Goal: Information Seeking & Learning: Check status

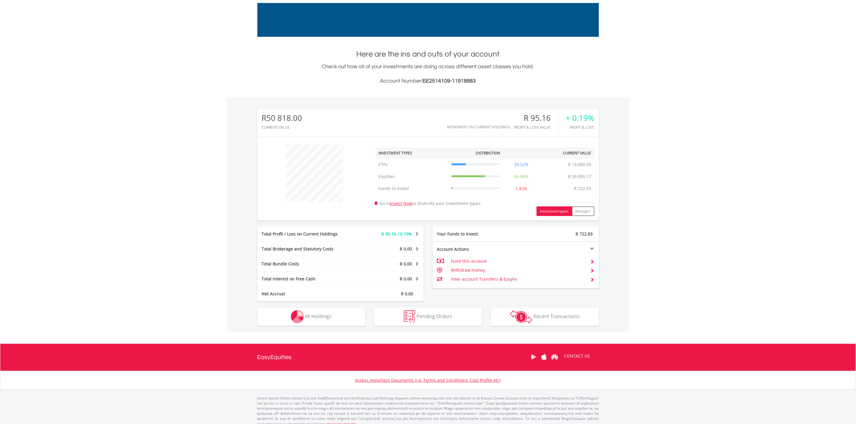
scroll to position [94, 0]
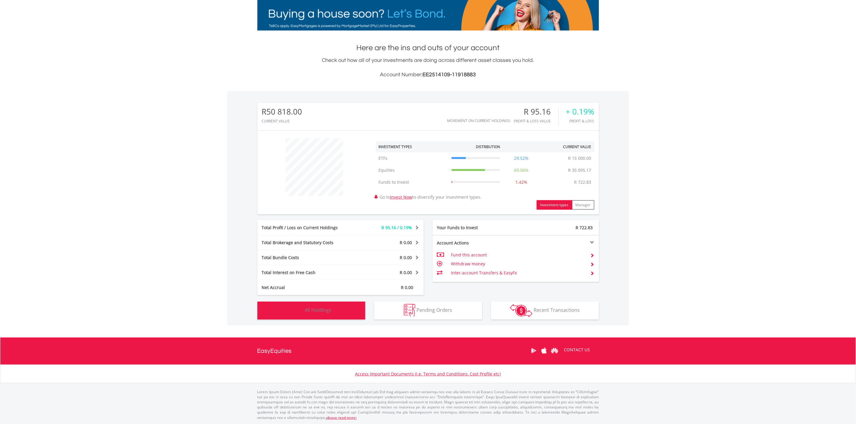
click at [333, 315] on button "Holdings All Holdings" at bounding box center [311, 311] width 108 height 18
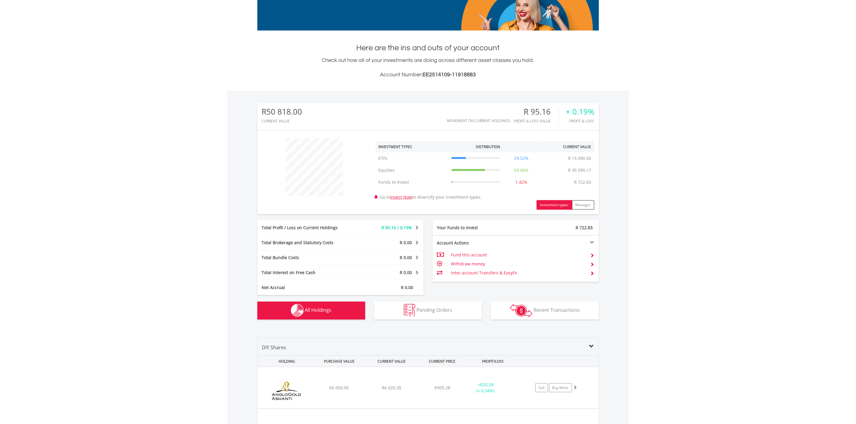
scroll to position [397, 0]
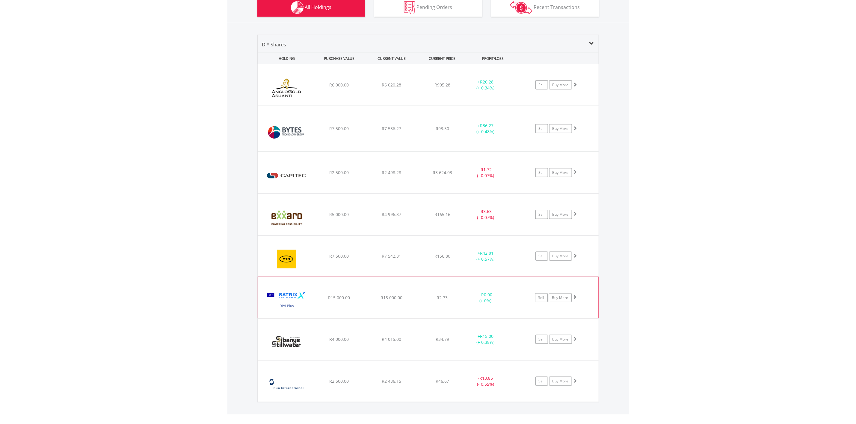
click at [290, 294] on img at bounding box center [287, 301] width 52 height 32
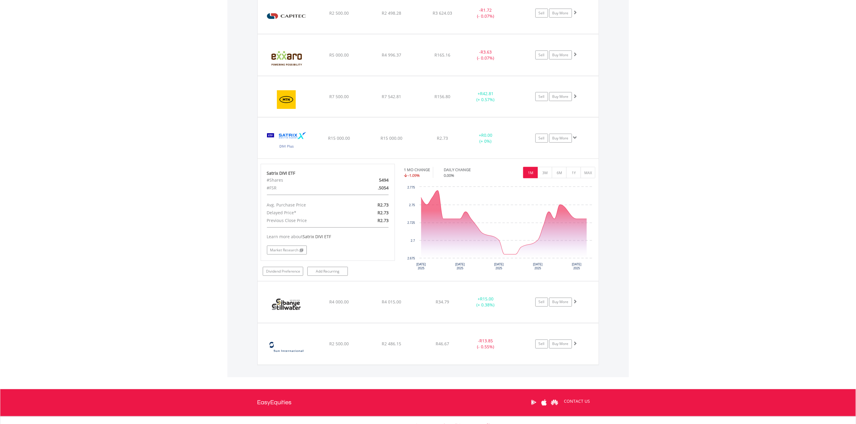
scroll to position [577, 0]
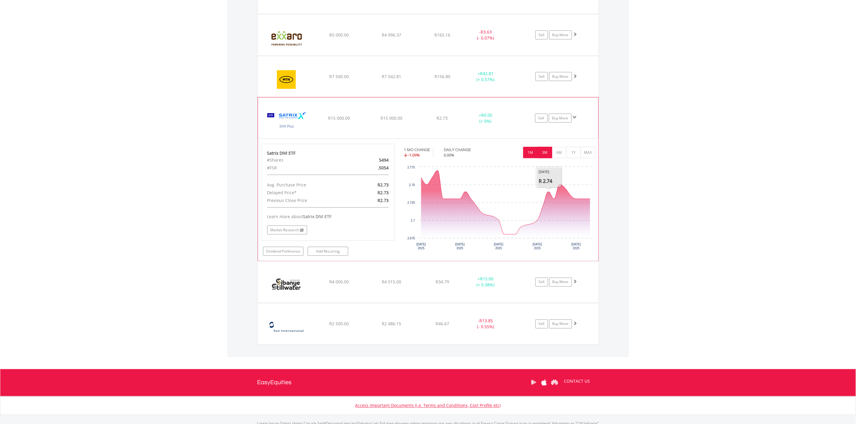
click at [545, 155] on button "3M" at bounding box center [544, 152] width 15 height 11
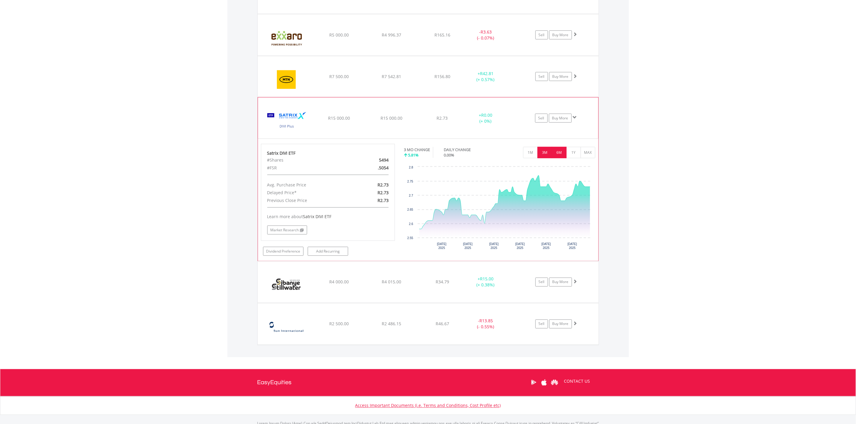
click at [560, 155] on button "6M" at bounding box center [559, 152] width 15 height 11
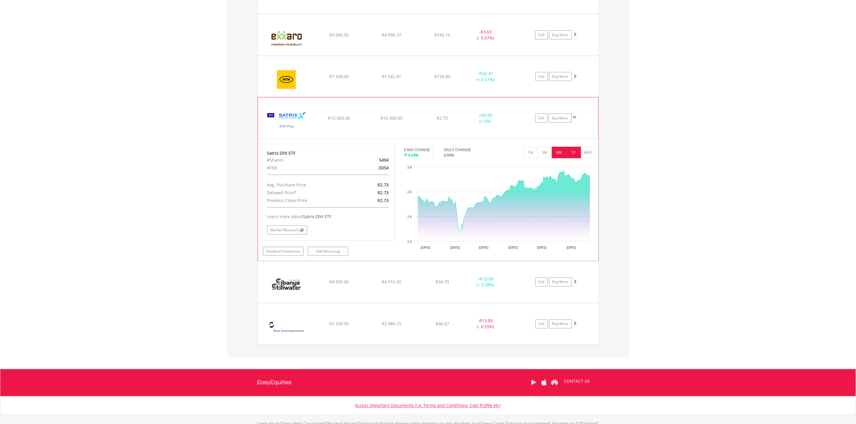
click at [572, 154] on button "1Y" at bounding box center [573, 152] width 15 height 11
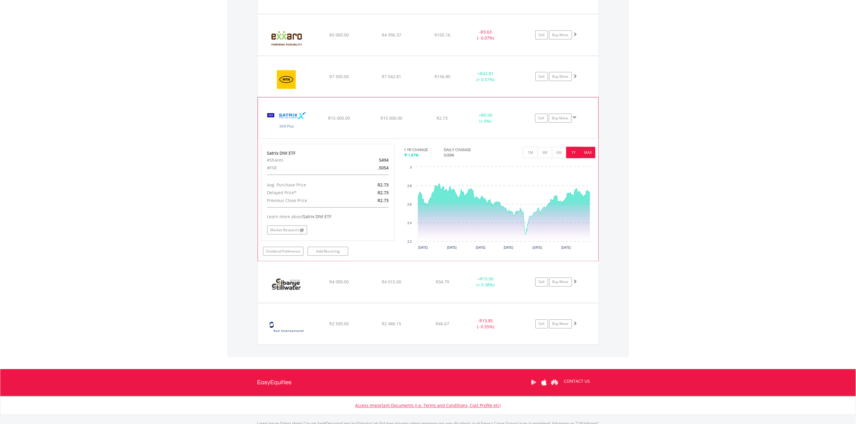
click at [585, 156] on button "MAX" at bounding box center [587, 152] width 15 height 11
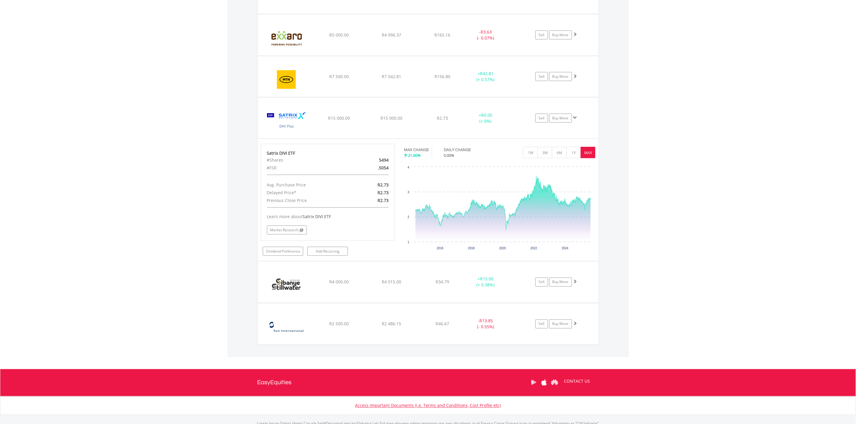
scroll to position [442, 0]
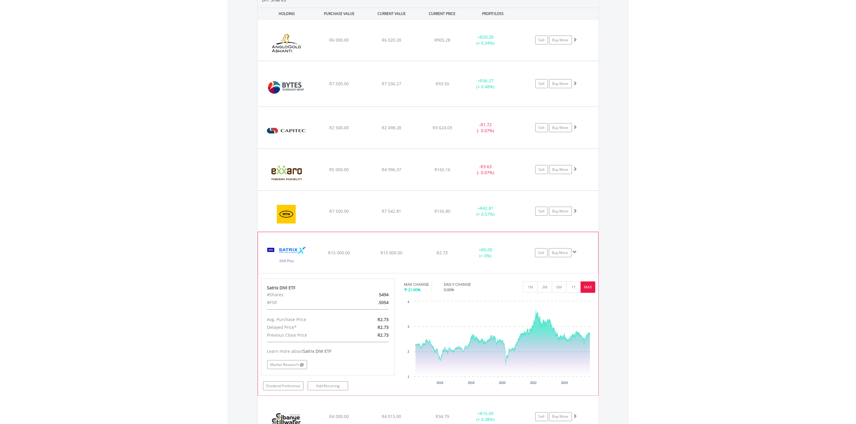
click at [305, 249] on img at bounding box center [287, 256] width 52 height 32
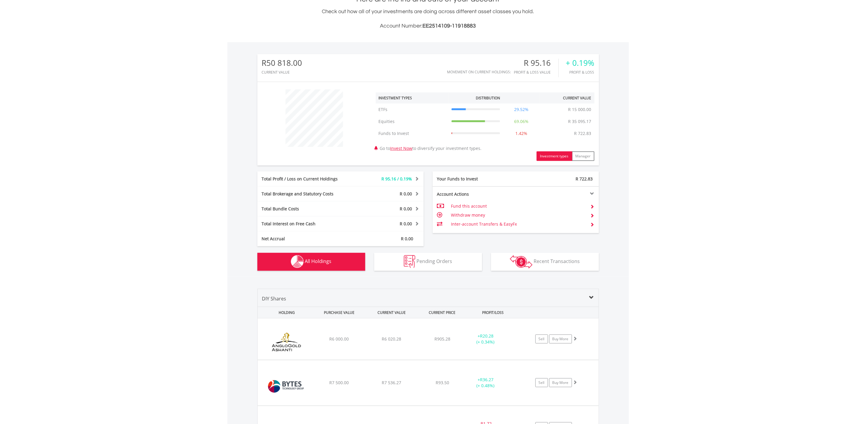
scroll to position [128, 0]
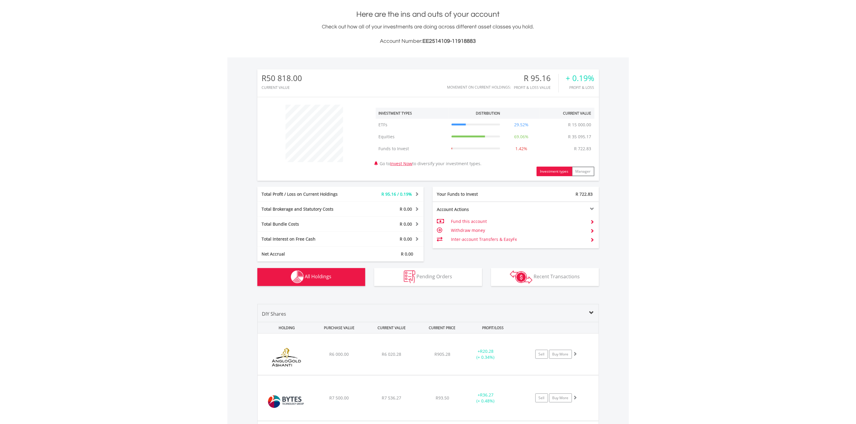
click at [350, 194] on div "Total Profit / Loss on Current Holdings" at bounding box center [305, 194] width 97 height 6
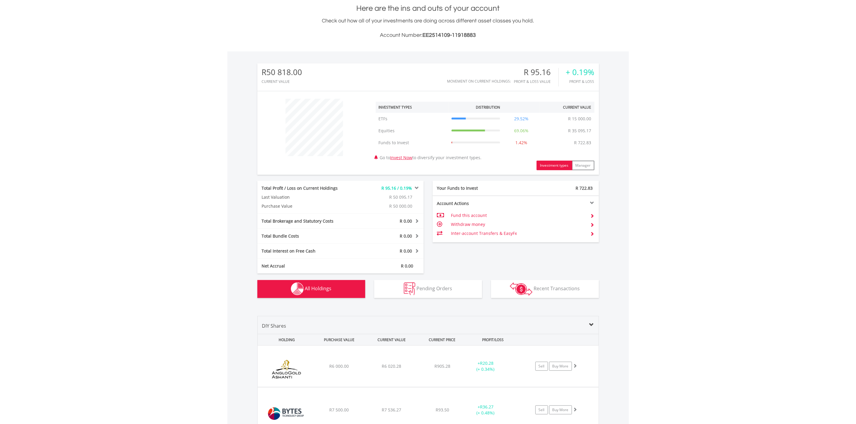
scroll to position [135, 0]
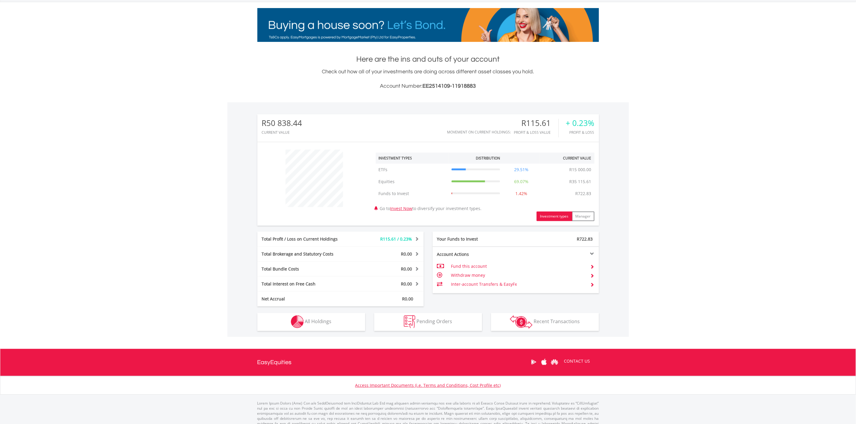
scroll to position [94, 0]
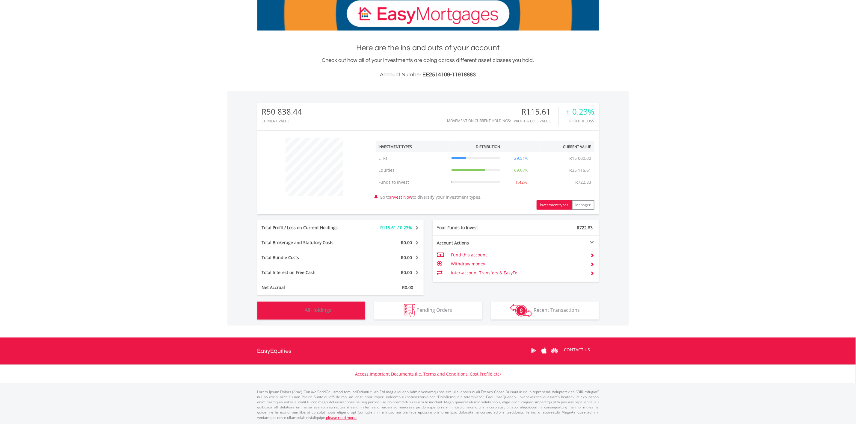
click at [315, 314] on button "Holdings All Holdings" at bounding box center [311, 311] width 108 height 18
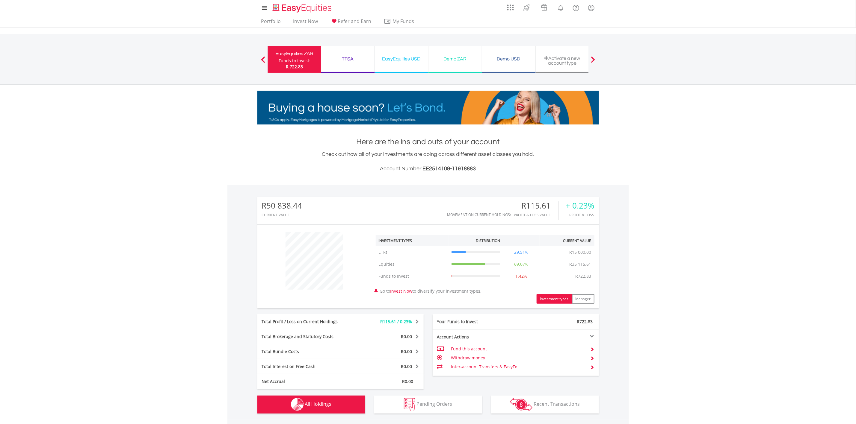
scroll to position [0, 0]
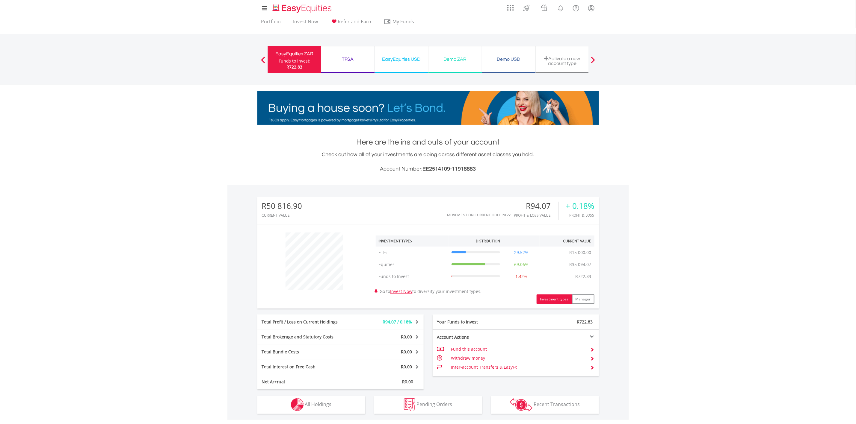
scroll to position [94, 0]
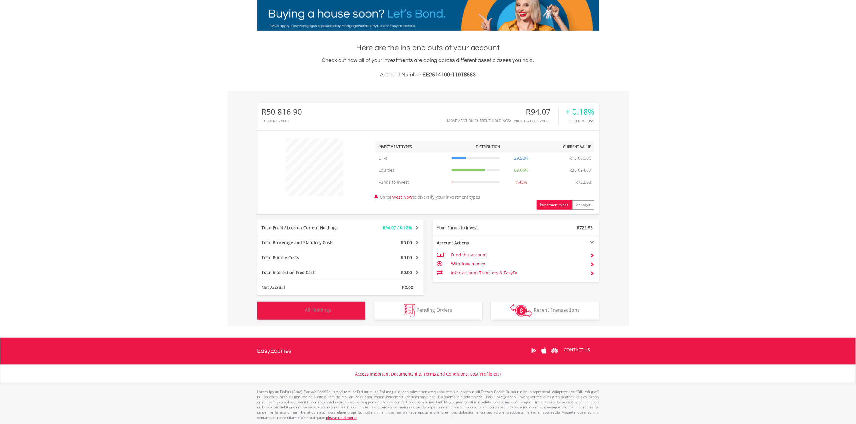
click at [344, 310] on button "Holdings All Holdings" at bounding box center [311, 311] width 108 height 18
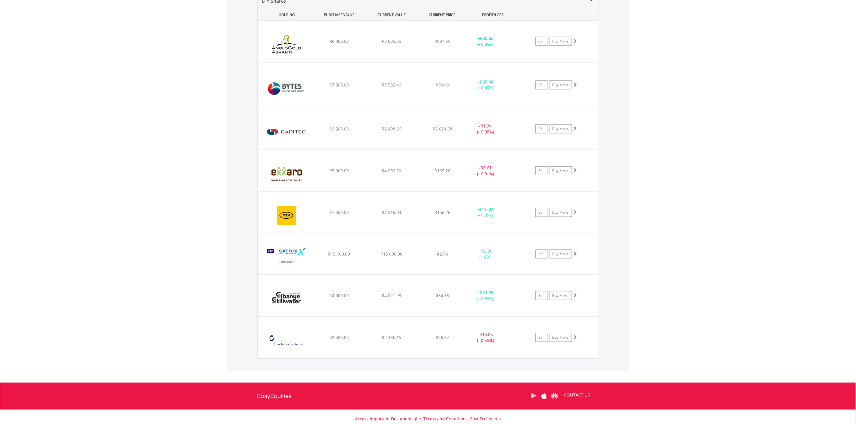
scroll to position [421, 0]
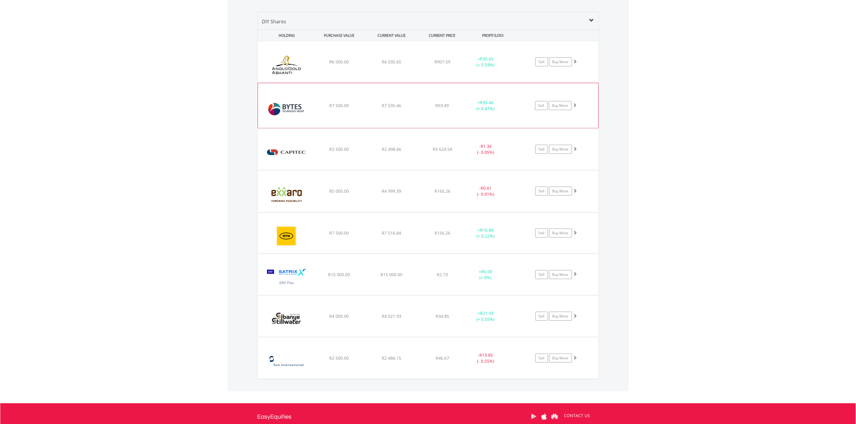
click at [296, 112] on img at bounding box center [287, 109] width 52 height 36
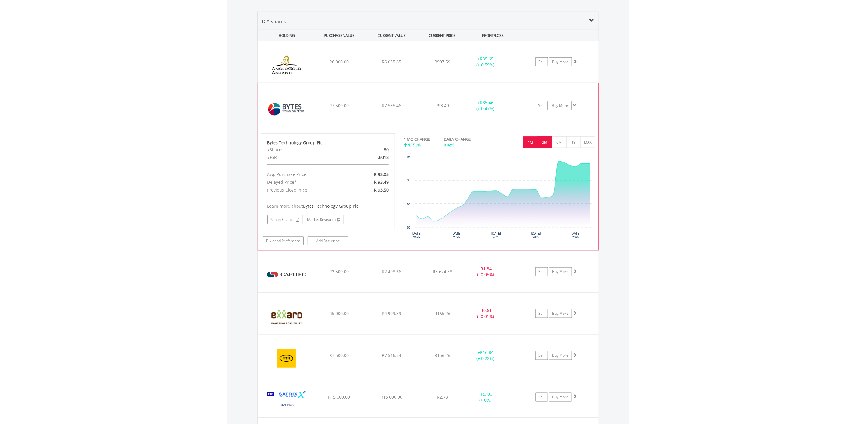
click at [544, 141] on button "3M" at bounding box center [544, 142] width 15 height 11
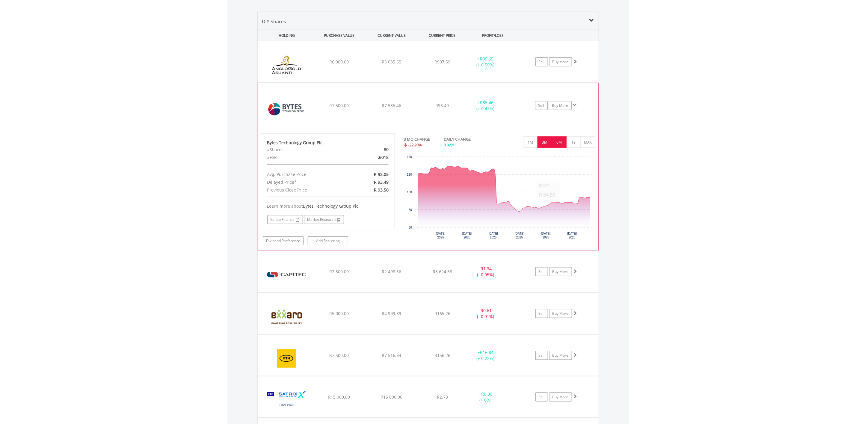
click at [556, 142] on button "6M" at bounding box center [559, 142] width 15 height 11
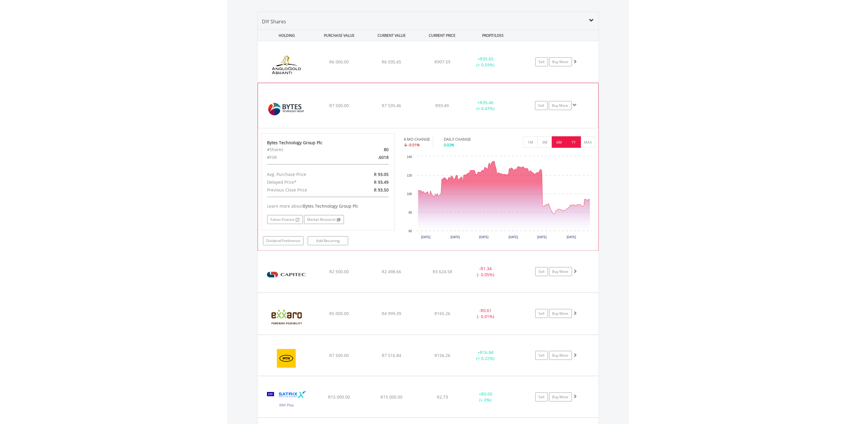
click at [576, 144] on button "1Y" at bounding box center [573, 142] width 15 height 11
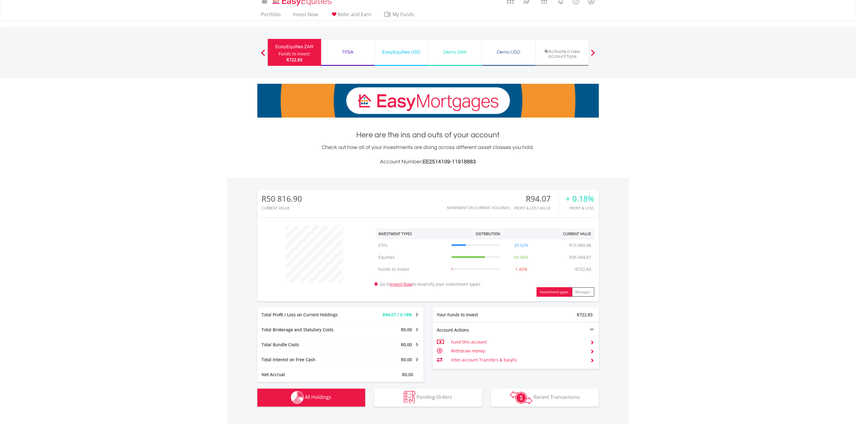
scroll to position [0, 0]
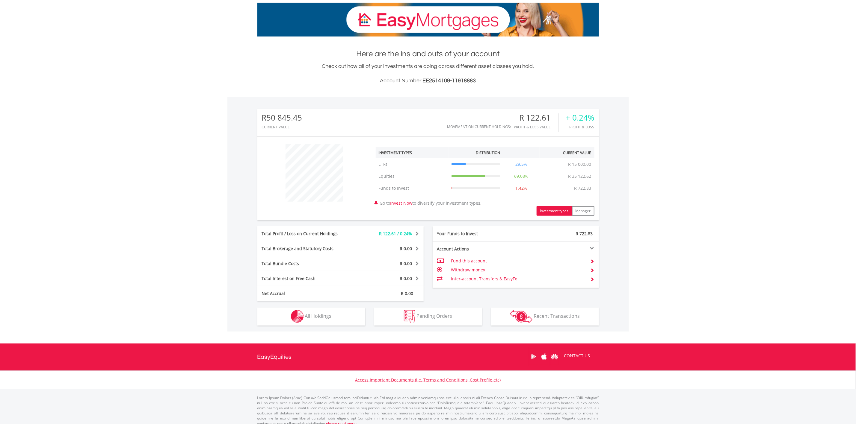
scroll to position [94, 0]
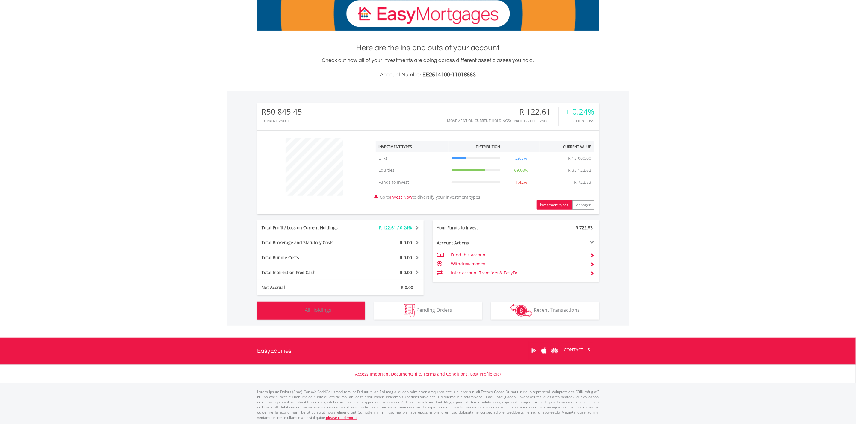
click at [291, 306] on img "button" at bounding box center [297, 310] width 13 height 13
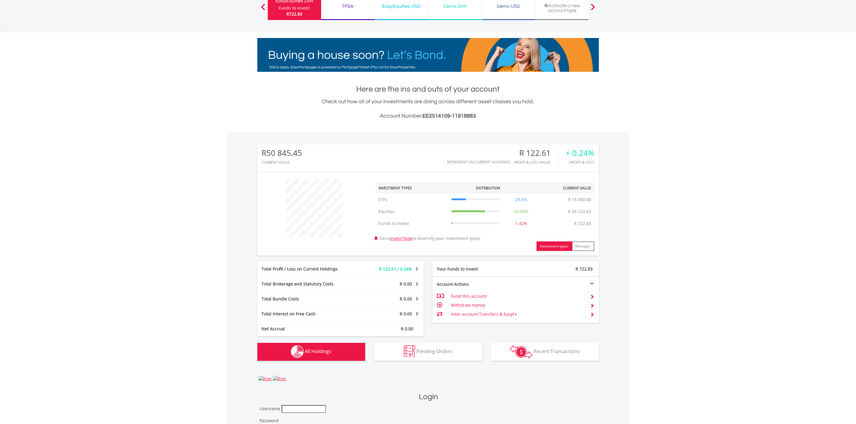
scroll to position [51, 0]
